Goal: Find specific page/section: Find specific page/section

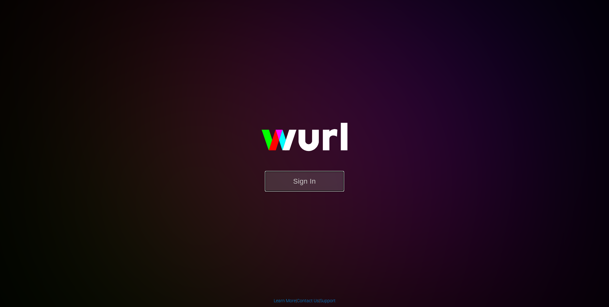
click at [307, 185] on button "Sign In" at bounding box center [304, 181] width 79 height 21
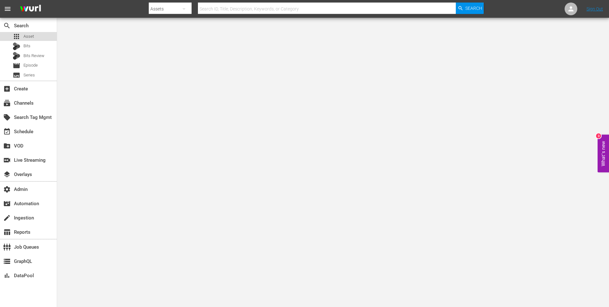
click at [34, 37] on div "apps Asset" at bounding box center [28, 36] width 57 height 9
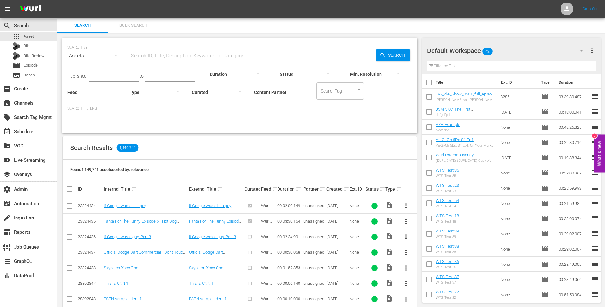
click at [153, 56] on input "text" at bounding box center [253, 55] width 246 height 15
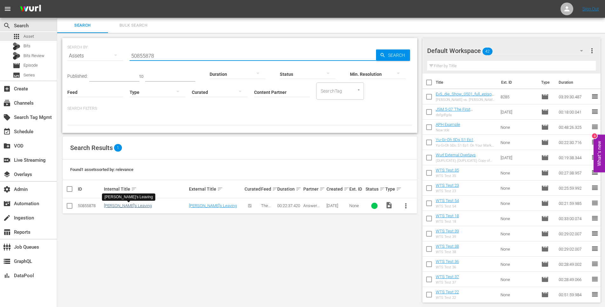
type input "50855878"
click at [125, 206] on link "[PERSON_NAME]'s Leaving" at bounding box center [128, 205] width 48 height 5
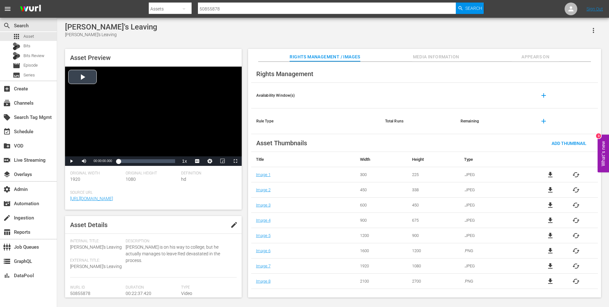
click at [83, 77] on div "Video Player" at bounding box center [153, 112] width 177 height 90
click at [447, 57] on span "Media Information" at bounding box center [437, 57] width 48 height 8
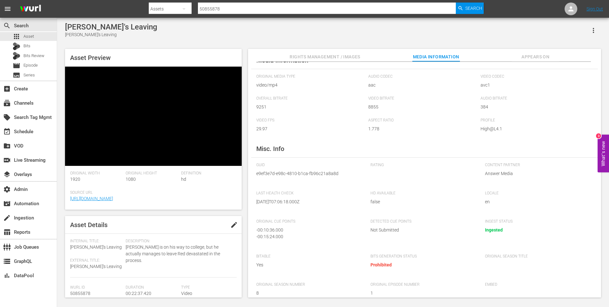
scroll to position [23, 0]
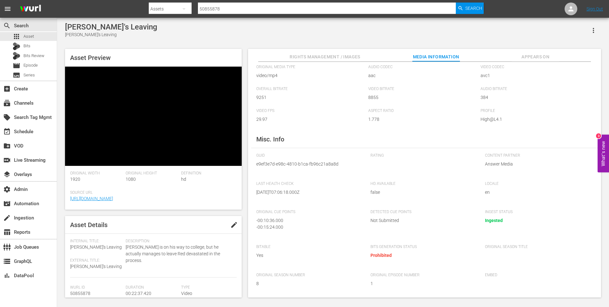
click at [529, 57] on span "Appears On" at bounding box center [536, 57] width 48 height 8
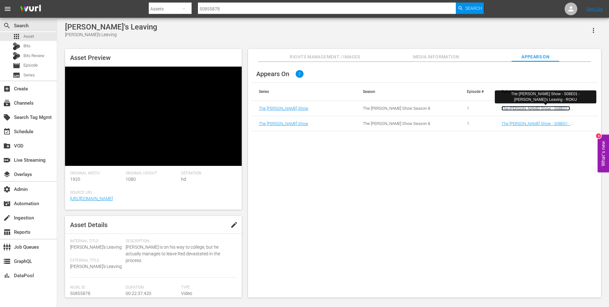
click at [569, 108] on link "The [PERSON_NAME] Show - S08E01 - [PERSON_NAME]'s Leaving - ROKU" at bounding box center [536, 111] width 69 height 10
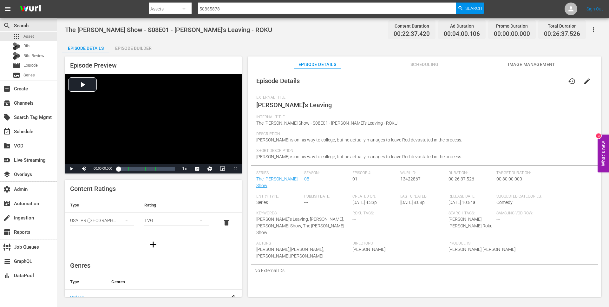
click at [426, 64] on span "Scheduling" at bounding box center [425, 65] width 48 height 8
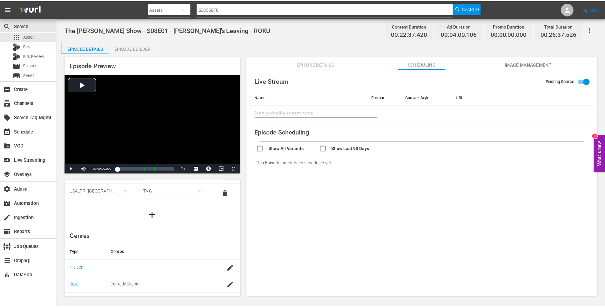
scroll to position [110, 0]
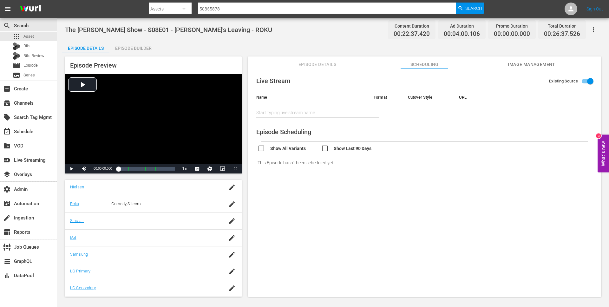
click at [29, 31] on div "search Search apps Asset Bits Bits Review movie Episode subtitles Series" at bounding box center [28, 49] width 57 height 63
click at [32, 37] on span "Asset" at bounding box center [28, 36] width 10 height 6
